Goal: Information Seeking & Learning: Find specific fact

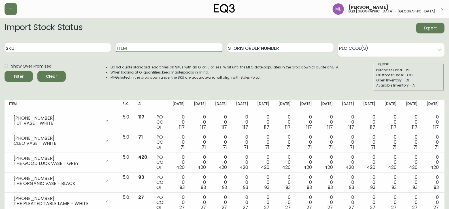
click at [167, 44] on input "Item" at bounding box center [169, 47] width 107 height 9
type input "bon"
click at [5, 71] on button "Filter" at bounding box center [19, 76] width 28 height 11
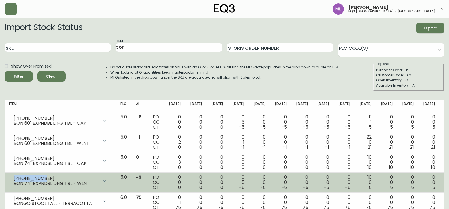
drag, startPoint x: 41, startPoint y: 178, endPoint x: 7, endPoint y: 173, distance: 34.3
click at [7, 173] on td "[PHONE_NUMBER] BON 74" EXPNDBL DNG TBL - WLNT Opening Balance 0 ( [DATE] ) Avai…" at bounding box center [60, 183] width 111 height 20
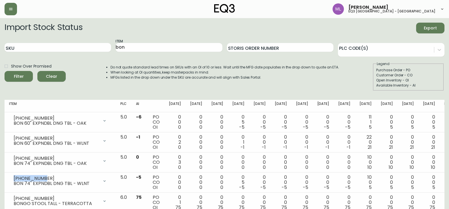
copy div "[PHONE_NUMBER]"
